Goal: Task Accomplishment & Management: Complete application form

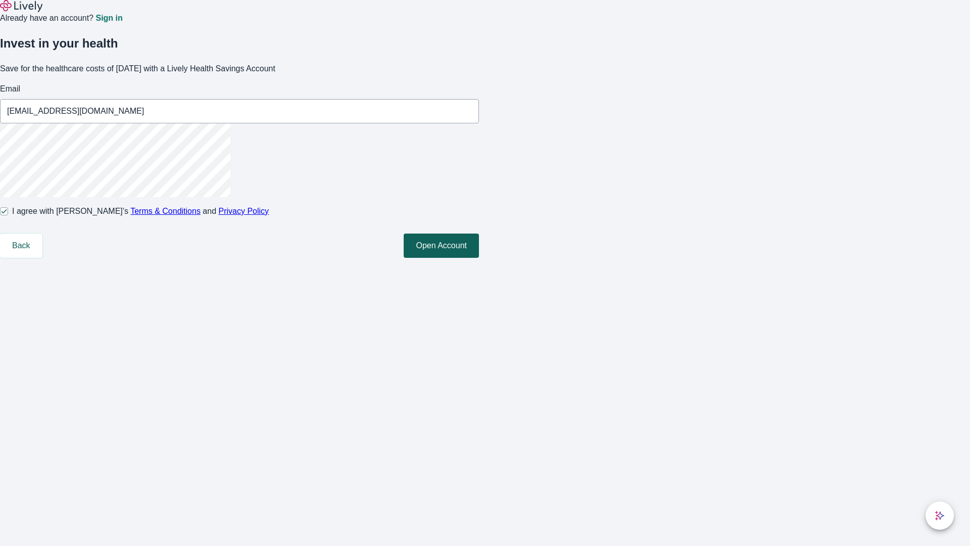
click at [479, 258] on button "Open Account" at bounding box center [441, 245] width 75 height 24
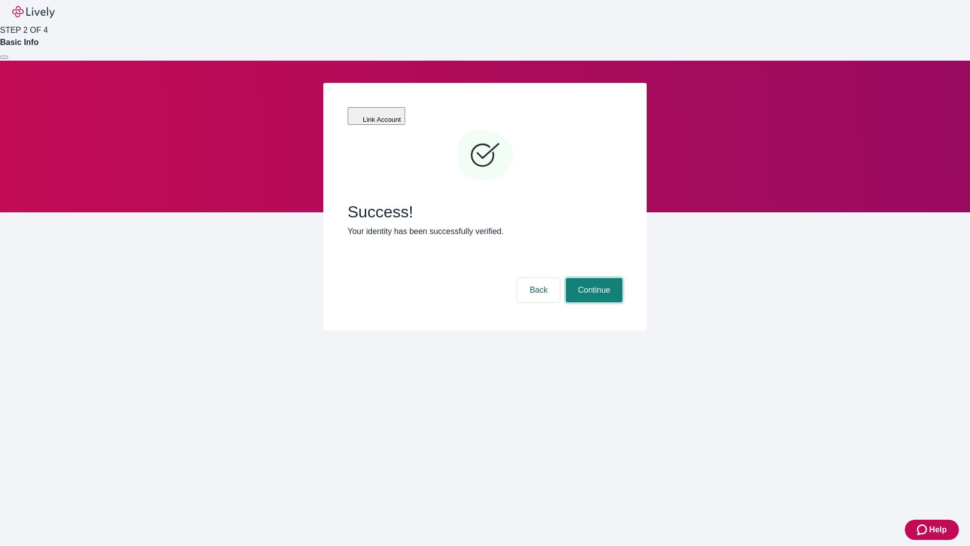
click at [593, 278] on button "Continue" at bounding box center [594, 290] width 57 height 24
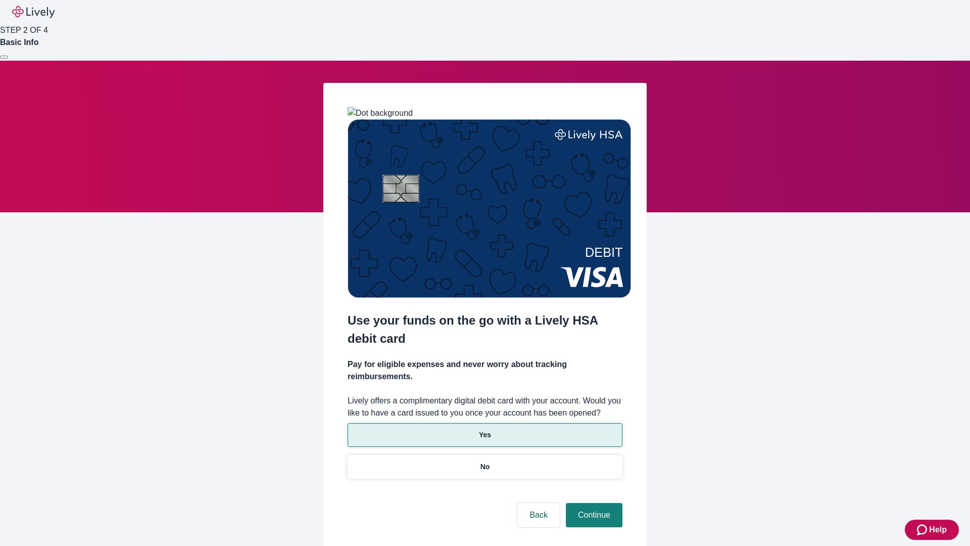
click at [485, 430] on p "Yes" at bounding box center [485, 435] width 12 height 11
click at [593, 503] on button "Continue" at bounding box center [594, 515] width 57 height 24
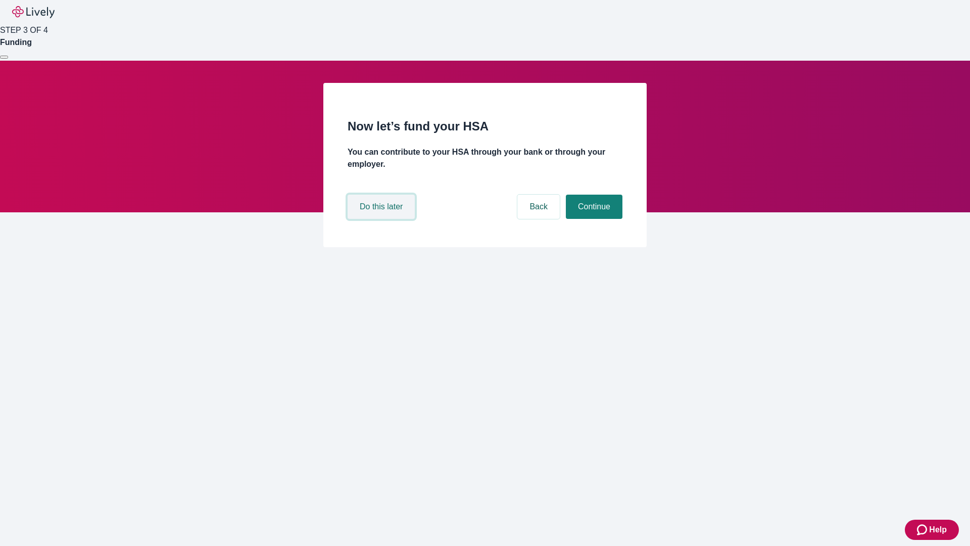
click at [383, 219] on button "Do this later" at bounding box center [381, 207] width 67 height 24
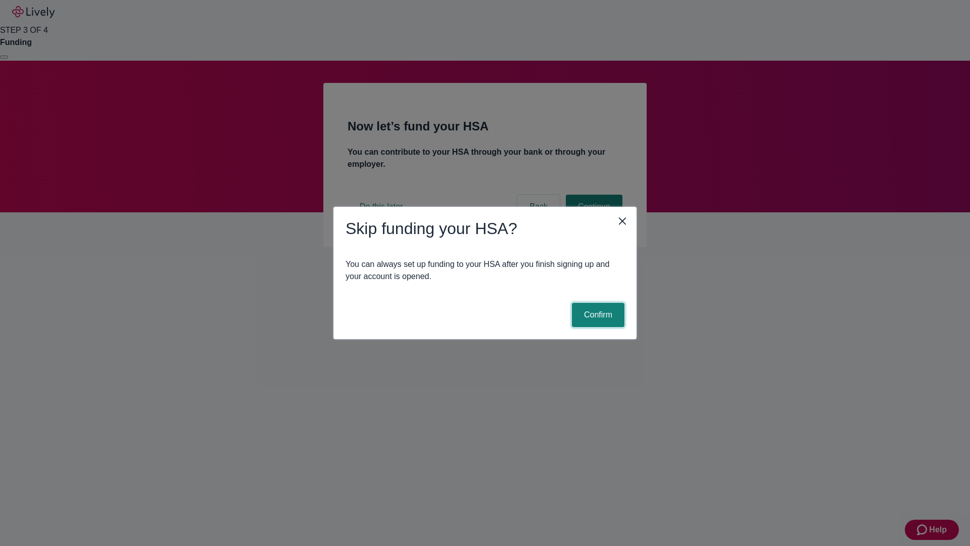
click at [597, 315] on button "Confirm" at bounding box center [598, 315] width 53 height 24
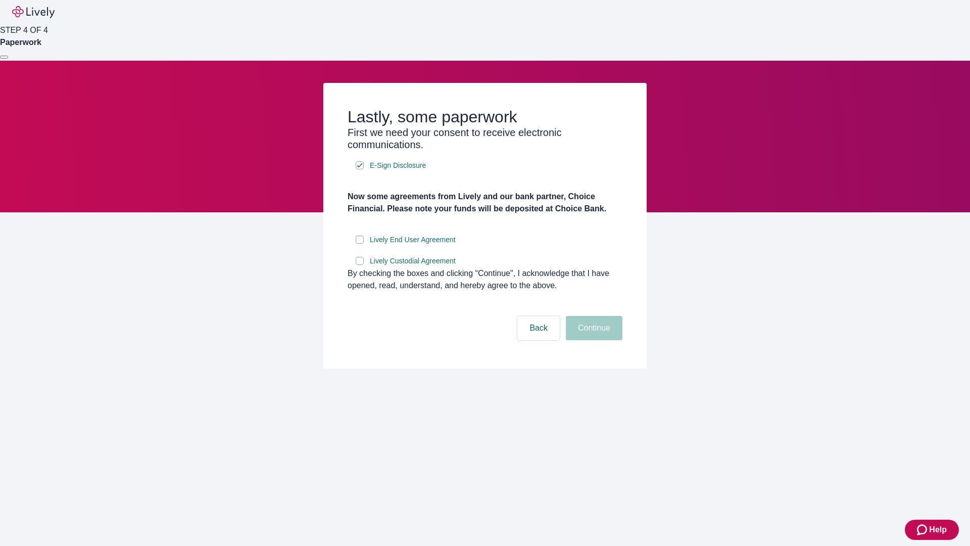
click at [360, 244] on input "Lively End User Agreement" at bounding box center [360, 240] width 8 height 8
checkbox input "true"
click at [360, 265] on input "Lively Custodial Agreement" at bounding box center [360, 261] width 8 height 8
checkbox input "true"
click at [593, 340] on button "Continue" at bounding box center [594, 328] width 57 height 24
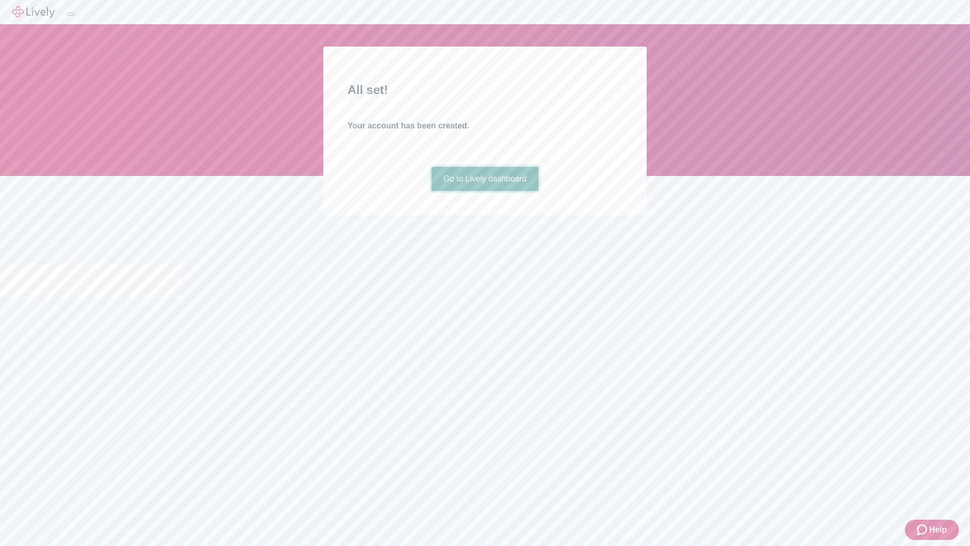
click at [485, 191] on link "Go to Lively dashboard" at bounding box center [486, 179] width 108 height 24
